Goal: Book appointment/travel/reservation

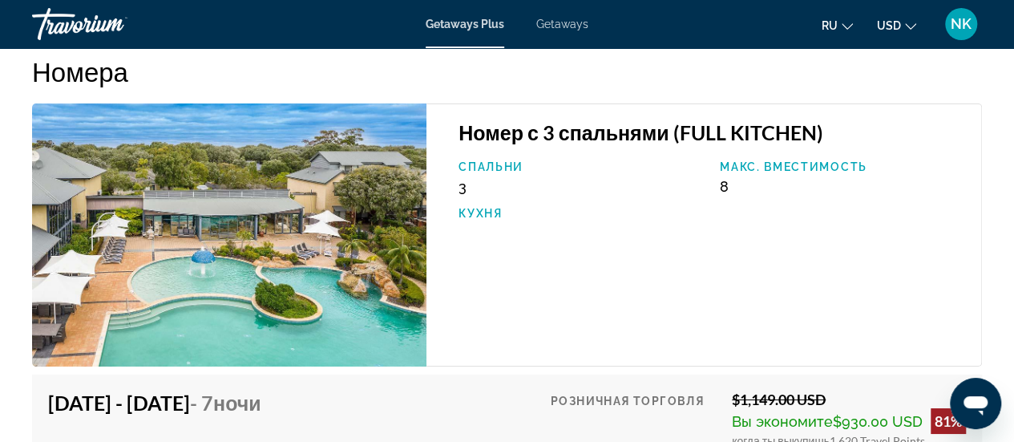
click at [643, 233] on div "Спальни 3 Макс. вместимость 8 Кухня" at bounding box center [711, 197] width 523 height 75
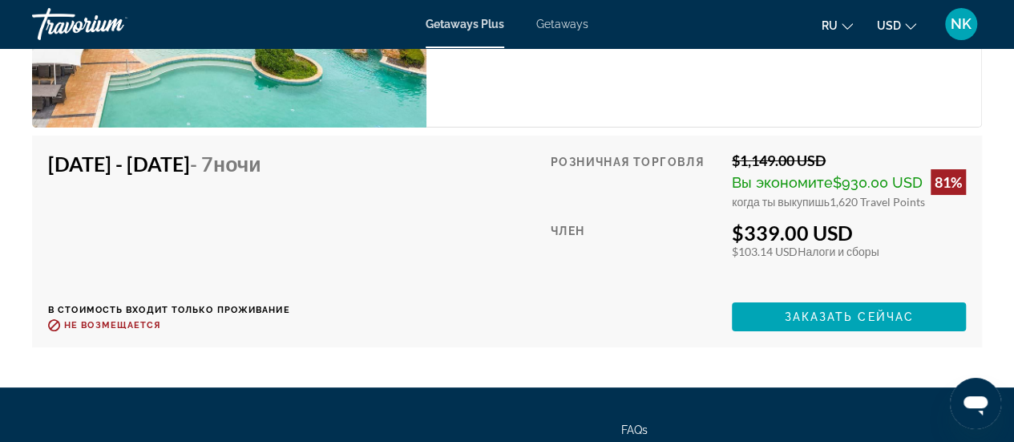
scroll to position [3046, 0]
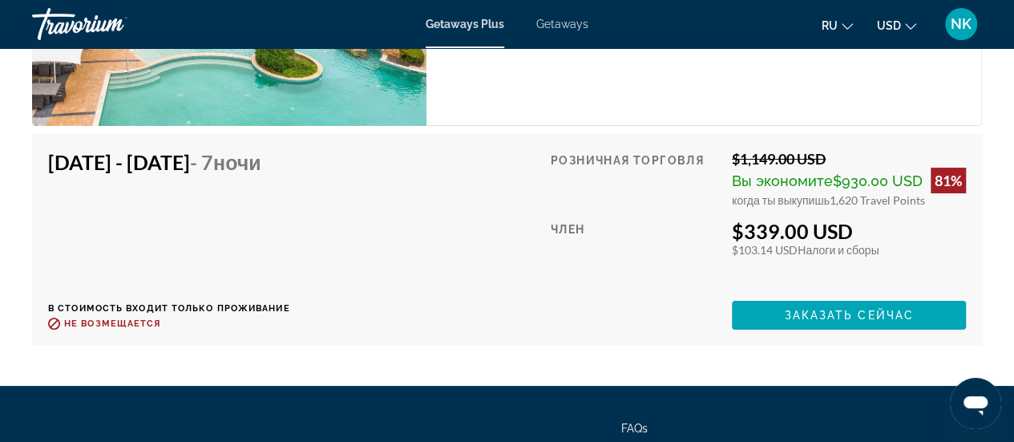
click at [643, 233] on div "Член" at bounding box center [635, 254] width 169 height 70
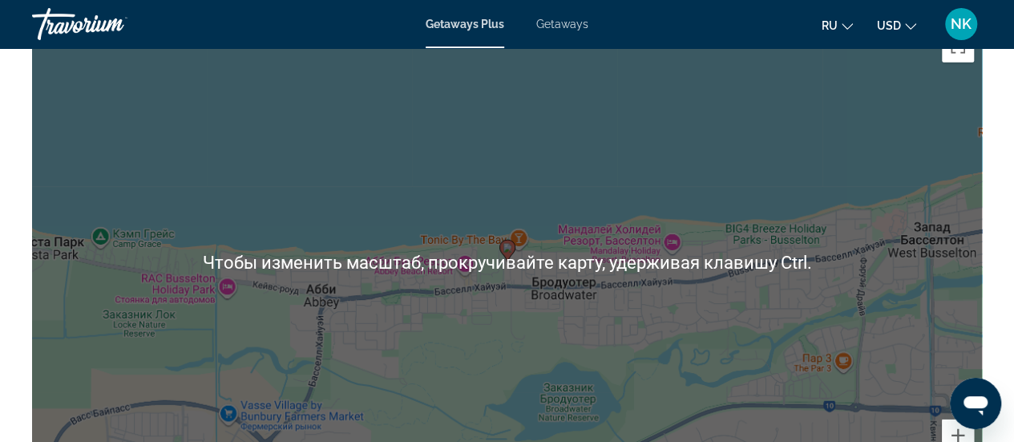
scroll to position [2325, 0]
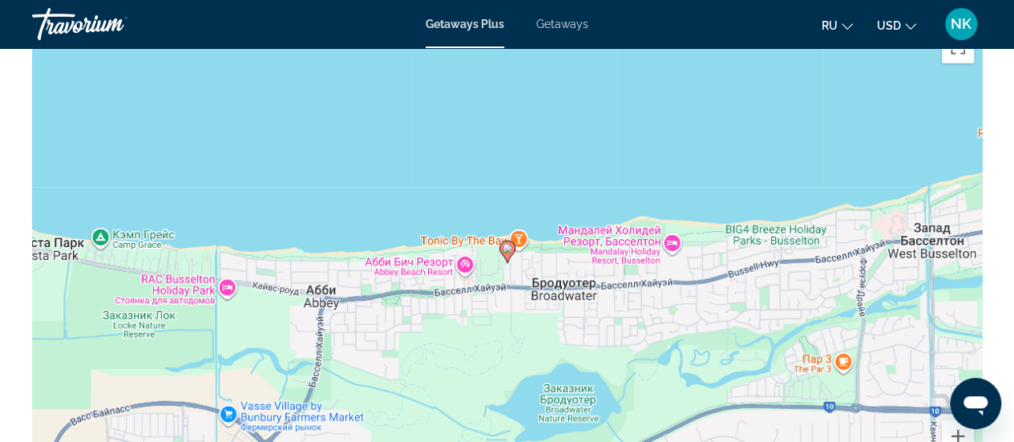
click at [455, 71] on div "Чтобы активировать перетаскивание с помощью клавиатуры, нажмите Alt + Ввод. Пос…" at bounding box center [507, 263] width 950 height 481
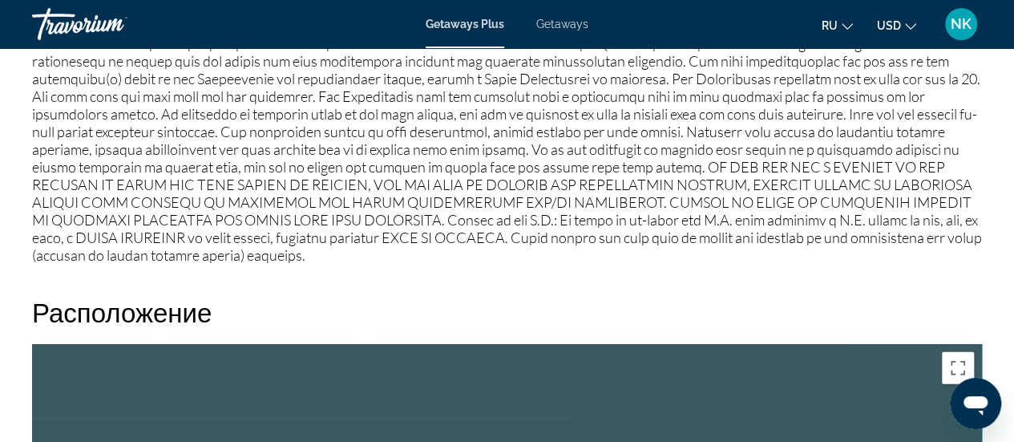
scroll to position [2405, 0]
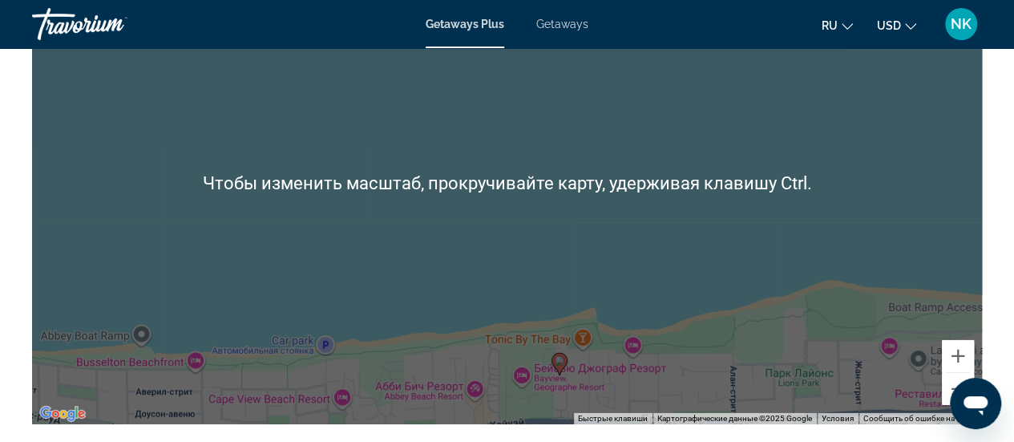
click at [675, 345] on div "Чтобы активировать перетаскивание с помощью клавиатуры, нажмите Alt + Ввод. Пос…" at bounding box center [507, 183] width 950 height 481
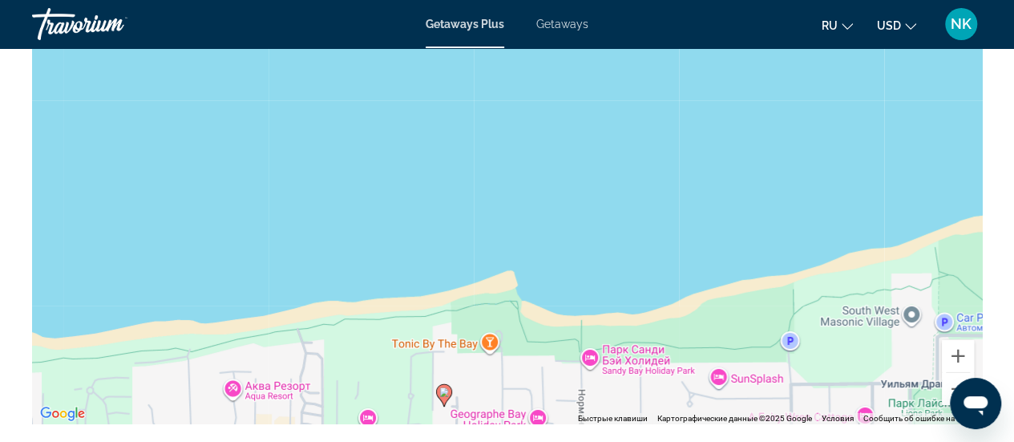
click at [675, 345] on div "Чтобы активировать перетаскивание с помощью клавиатуры, нажмите Alt + Ввод. Пос…" at bounding box center [507, 183] width 950 height 481
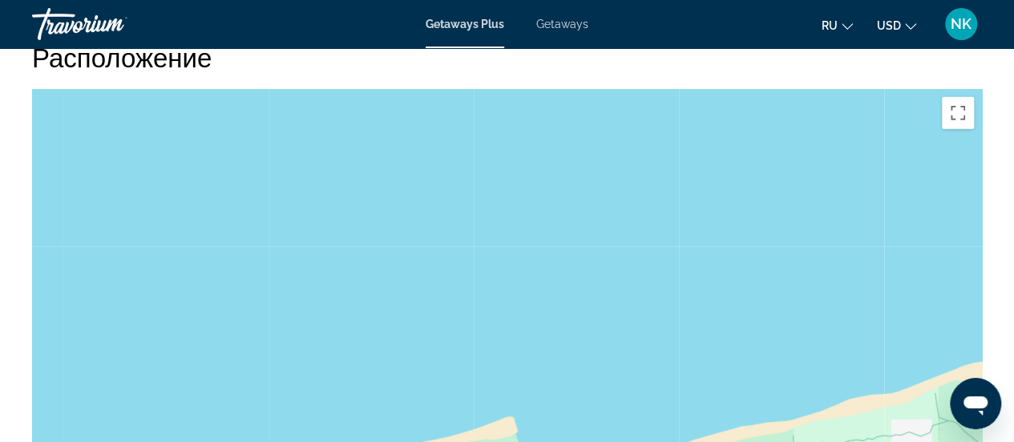
scroll to position [2084, 0]
